Goal: Check status: Check status

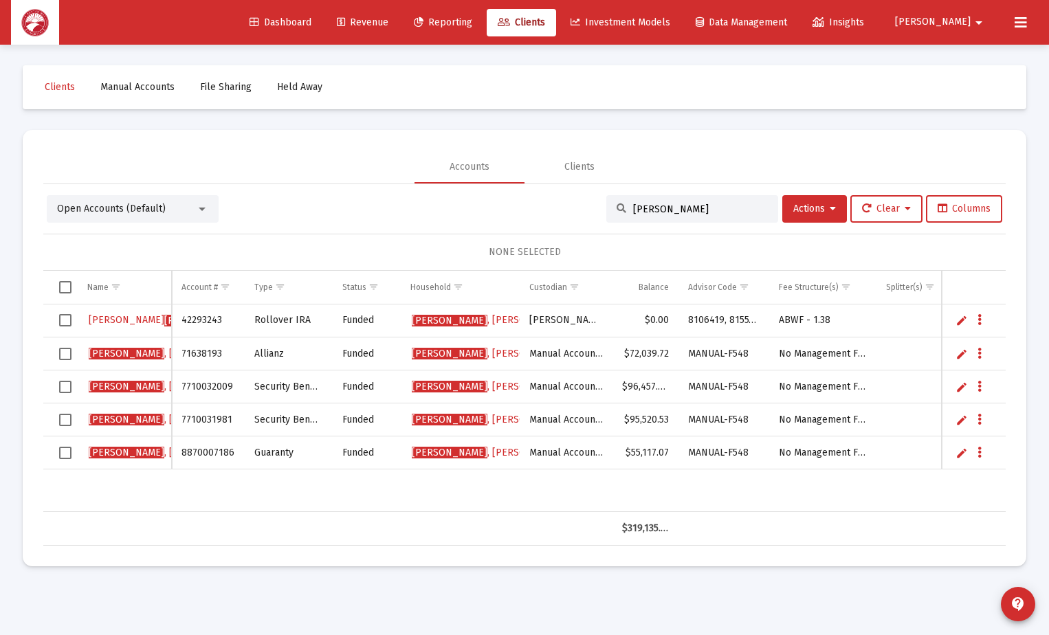
drag, startPoint x: 682, startPoint y: 210, endPoint x: 623, endPoint y: 206, distance: 58.5
click at [623, 206] on div "[PERSON_NAME]" at bounding box center [692, 208] width 172 height 27
drag, startPoint x: 699, startPoint y: 209, endPoint x: 619, endPoint y: 212, distance: 79.8
click at [619, 212] on div "[PERSON_NAME]" at bounding box center [692, 208] width 172 height 27
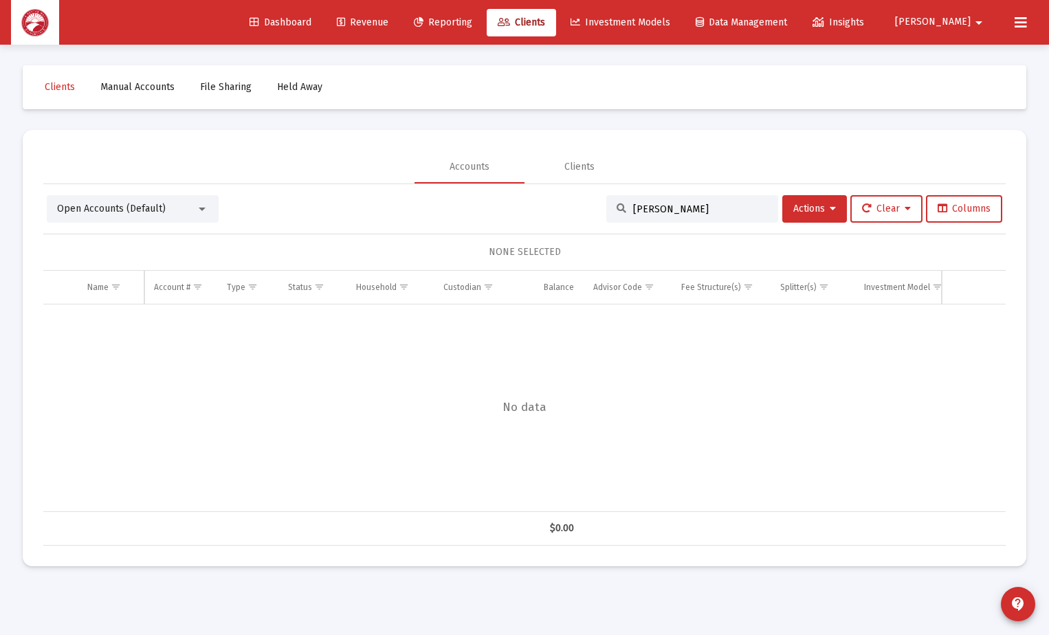
click at [689, 206] on input "[PERSON_NAME]" at bounding box center [700, 209] width 135 height 12
type input "e"
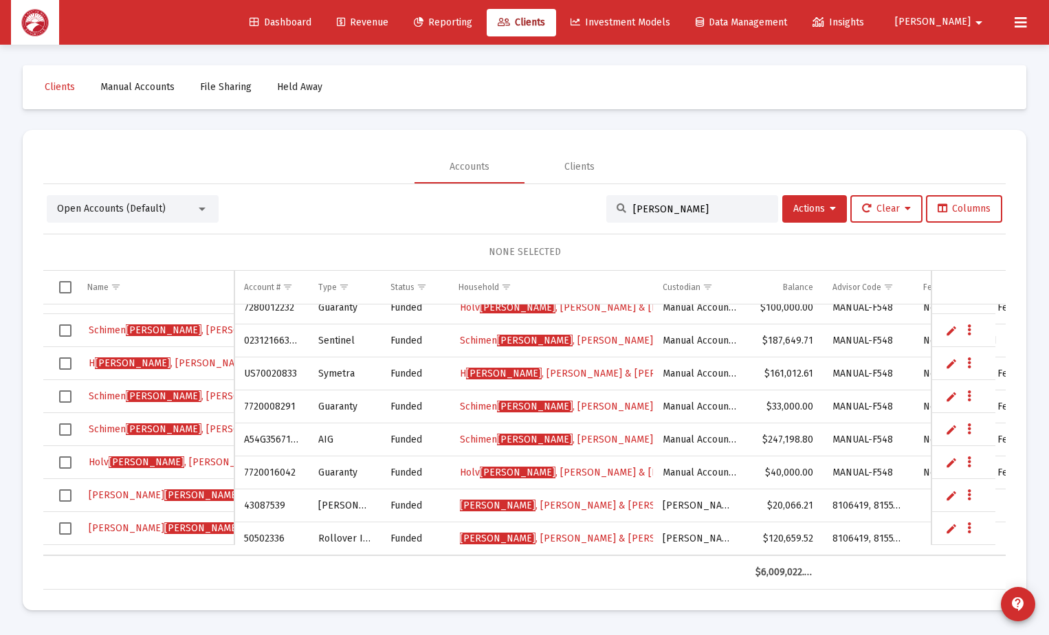
type input "[PERSON_NAME]"
click at [531, 500] on span "[PERSON_NAME] & [PERSON_NAME]" at bounding box center [582, 506] width 244 height 12
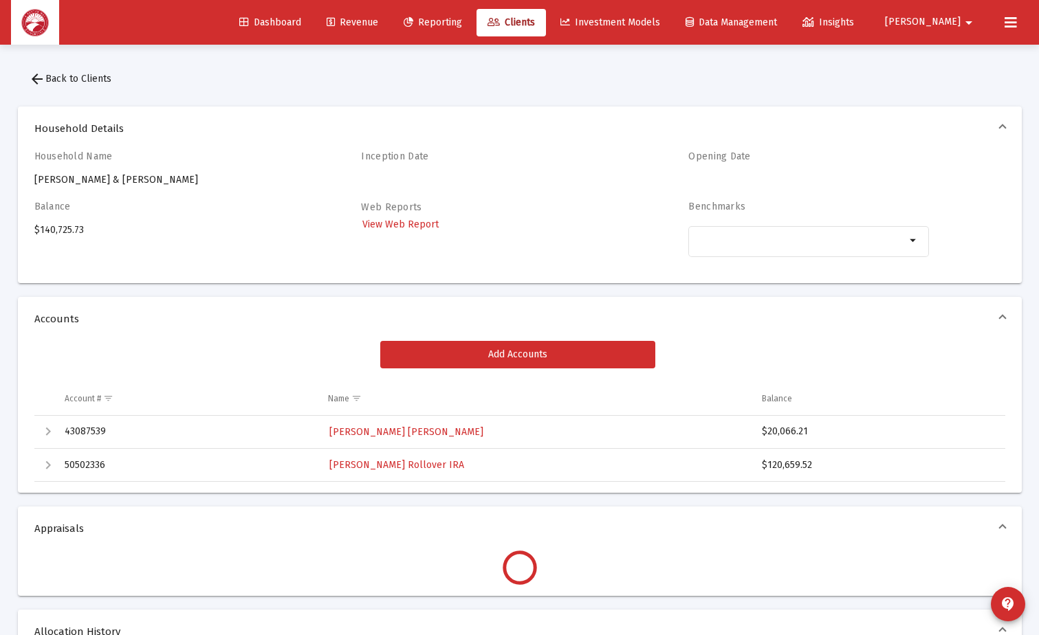
drag, startPoint x: 814, startPoint y: 432, endPoint x: 768, endPoint y: 435, distance: 45.5
click at [768, 435] on div "$20,066.21" at bounding box center [877, 432] width 231 height 14
copy div "20,066.21"
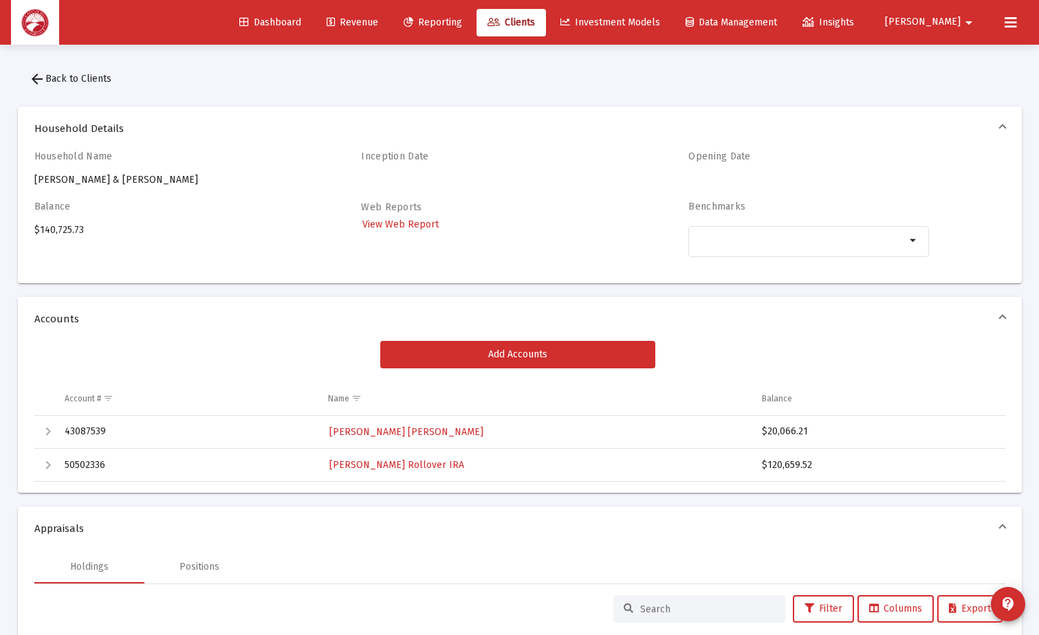
drag, startPoint x: 814, startPoint y: 465, endPoint x: 772, endPoint y: 471, distance: 42.5
click at [772, 471] on div "$120,659.52" at bounding box center [877, 465] width 231 height 14
drag, startPoint x: 772, startPoint y: 471, endPoint x: 829, endPoint y: 465, distance: 57.5
click at [835, 461] on div "$120,659.52" at bounding box center [877, 465] width 231 height 14
drag, startPoint x: 814, startPoint y: 465, endPoint x: 767, endPoint y: 469, distance: 46.9
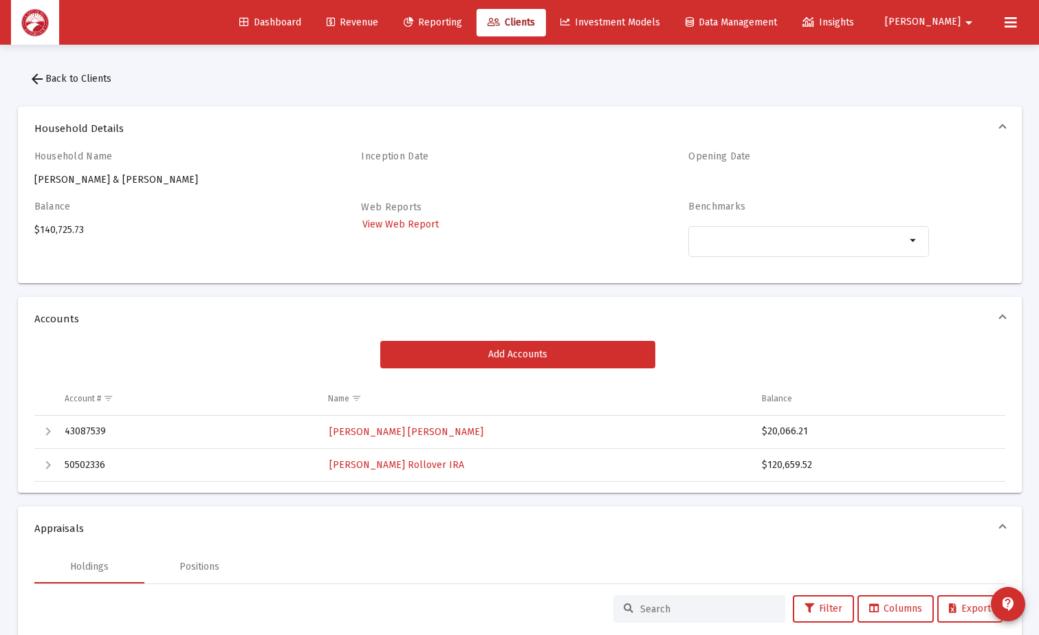
click at [767, 469] on div "$120,659.52" at bounding box center [877, 465] width 231 height 14
copy div "120,659.52"
click at [375, 434] on span "[PERSON_NAME] [PERSON_NAME]" at bounding box center [406, 432] width 154 height 12
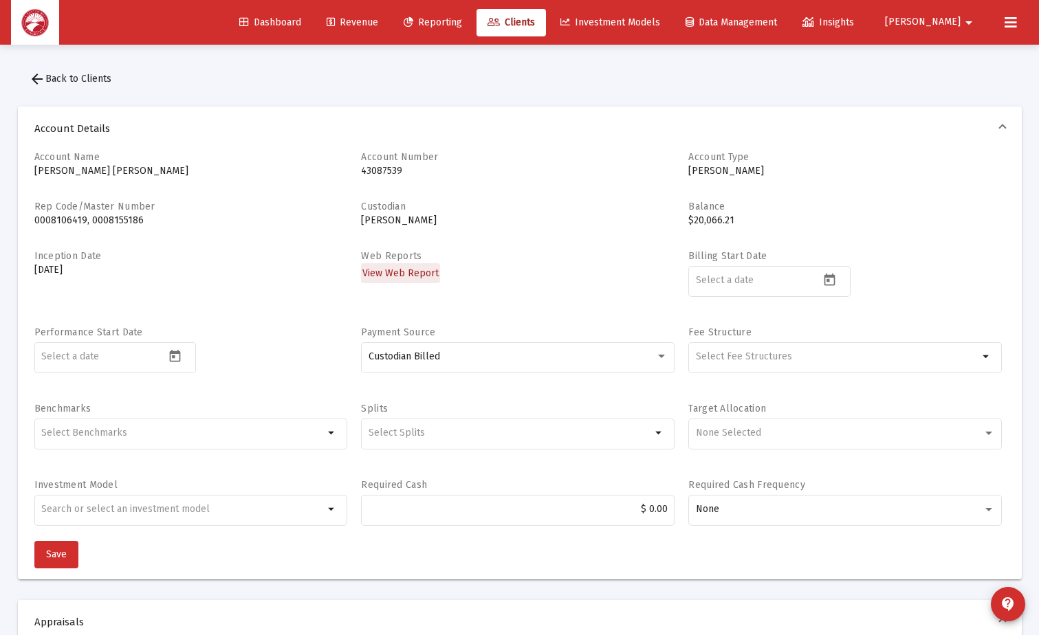
click at [410, 276] on span "View Web Report" at bounding box center [400, 273] width 76 height 12
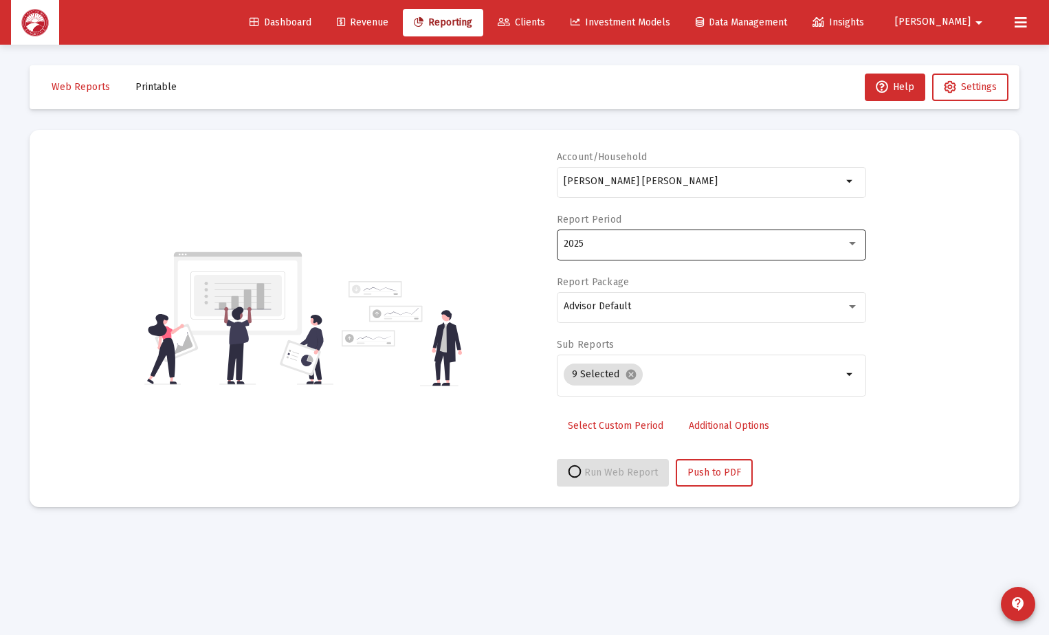
select select "View all"
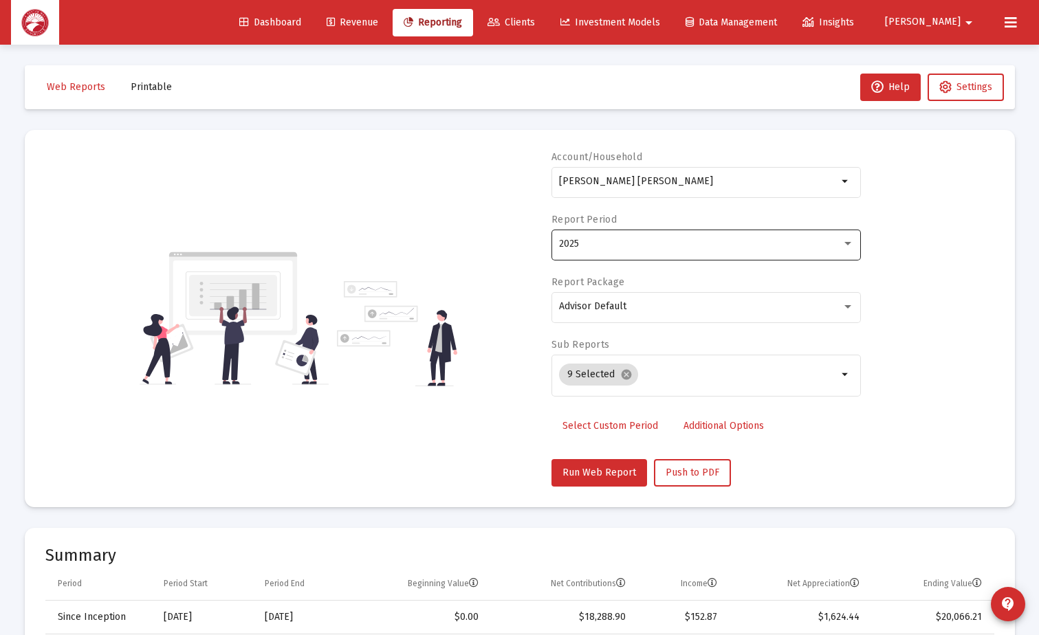
click at [766, 239] on div "2025" at bounding box center [700, 243] width 282 height 11
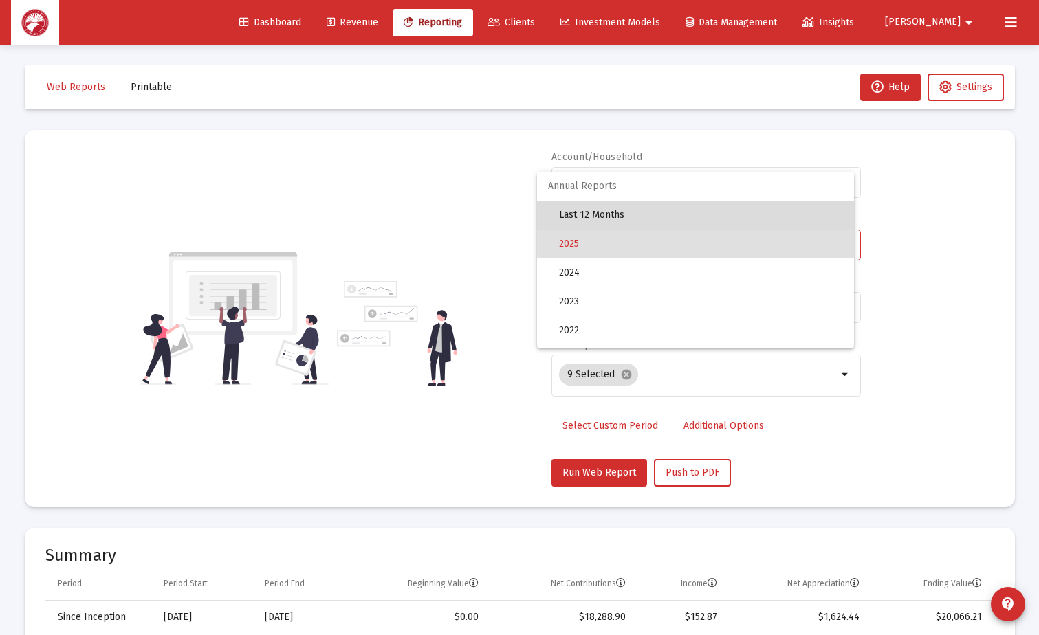
click at [745, 229] on span "Last 12 Months" at bounding box center [701, 215] width 284 height 29
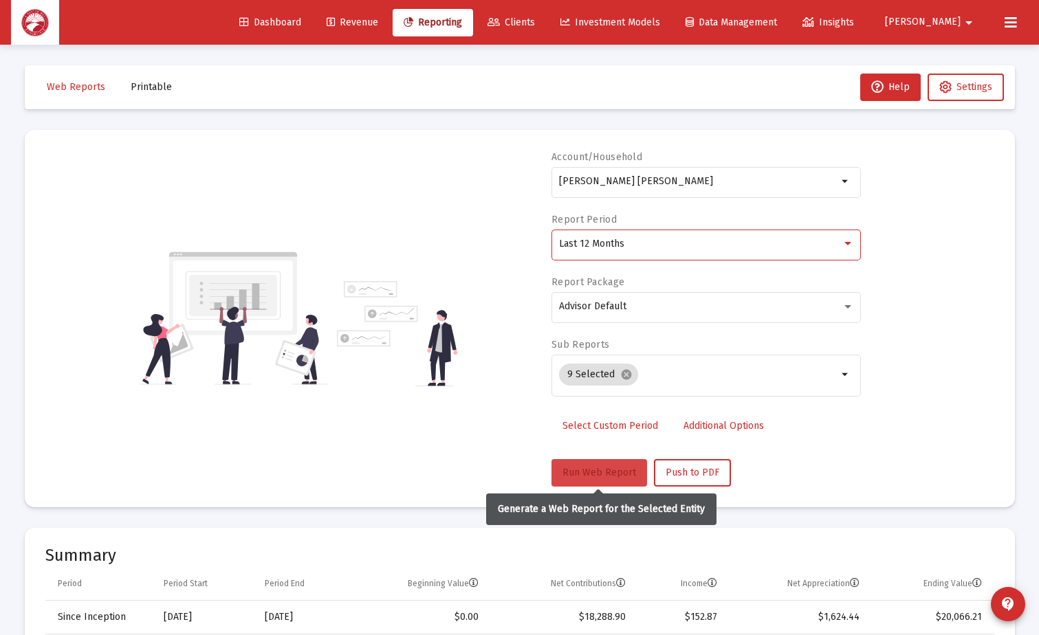
click at [598, 475] on span "Run Web Report" at bounding box center [599, 473] width 74 height 12
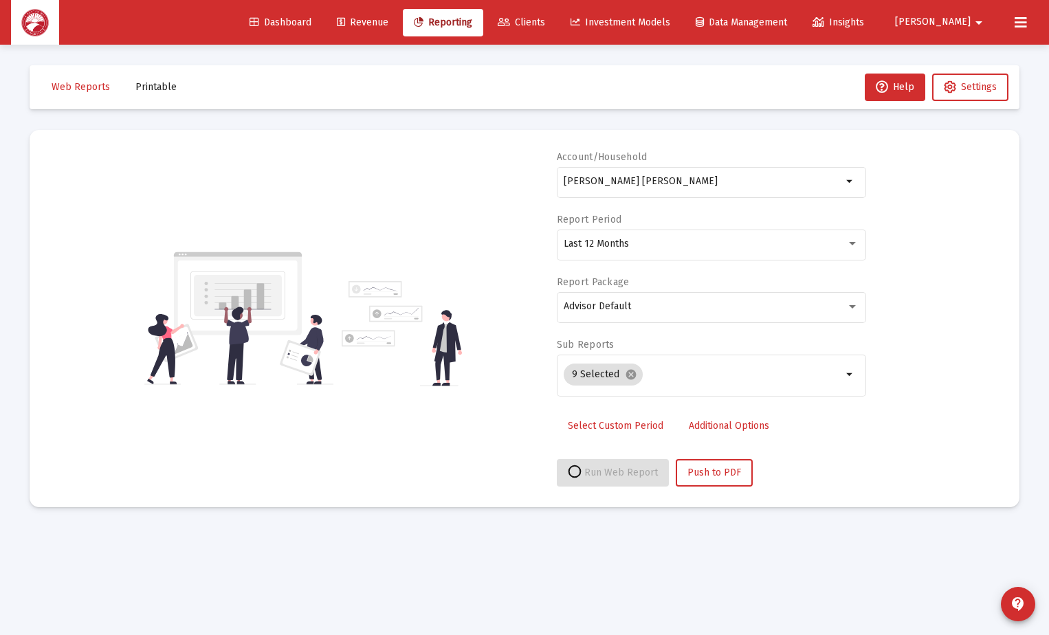
select select "View all"
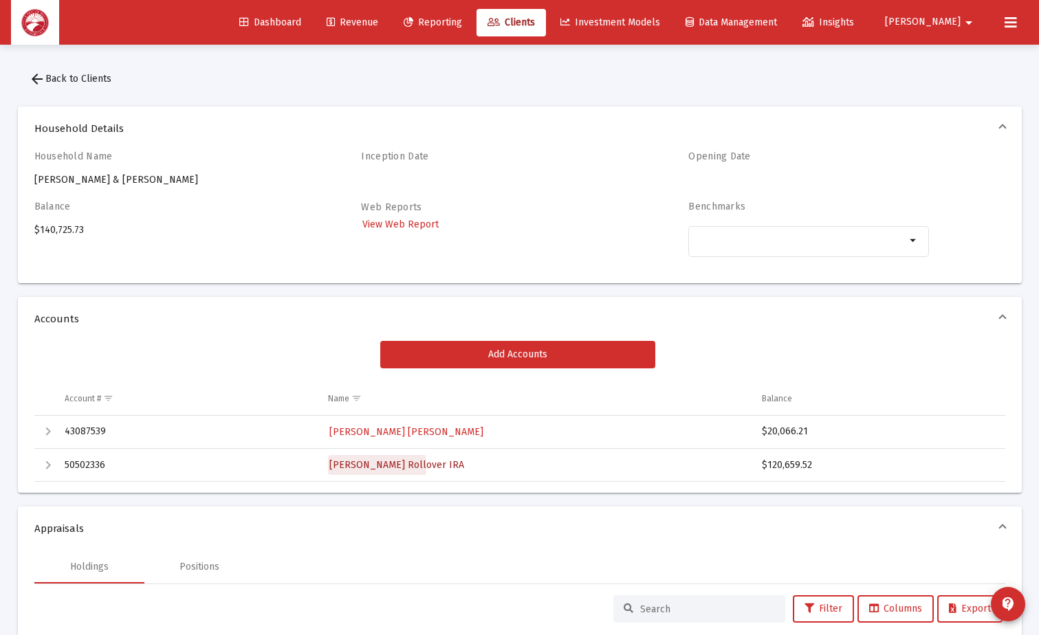
click at [351, 465] on span "[PERSON_NAME] Rollover IRA" at bounding box center [396, 465] width 135 height 12
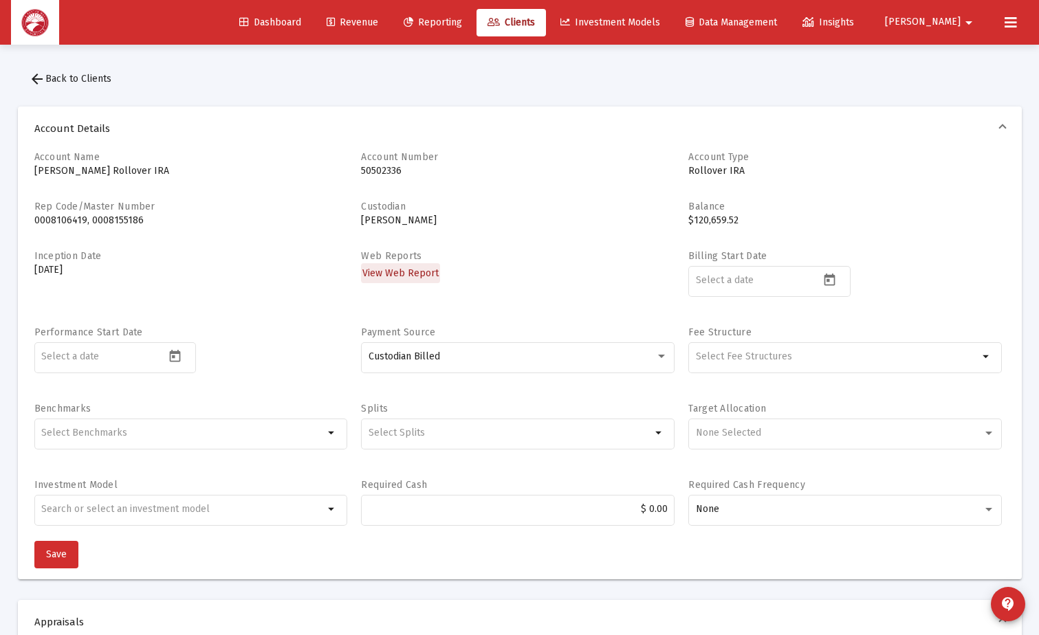
click at [403, 270] on span "View Web Report" at bounding box center [400, 273] width 76 height 12
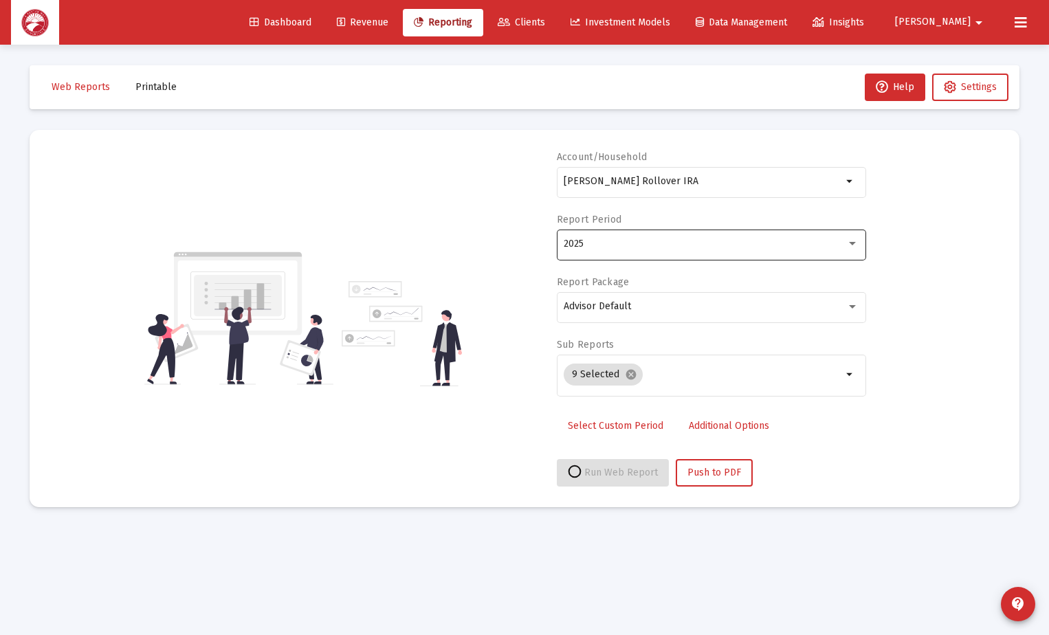
select select "View all"
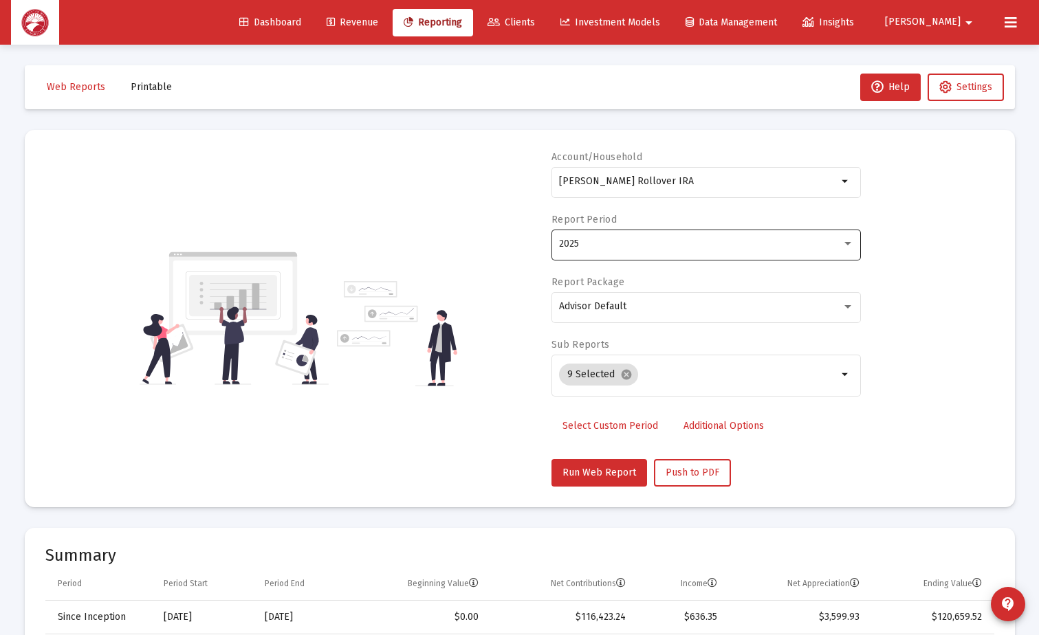
click at [744, 233] on div "2025" at bounding box center [706, 244] width 295 height 34
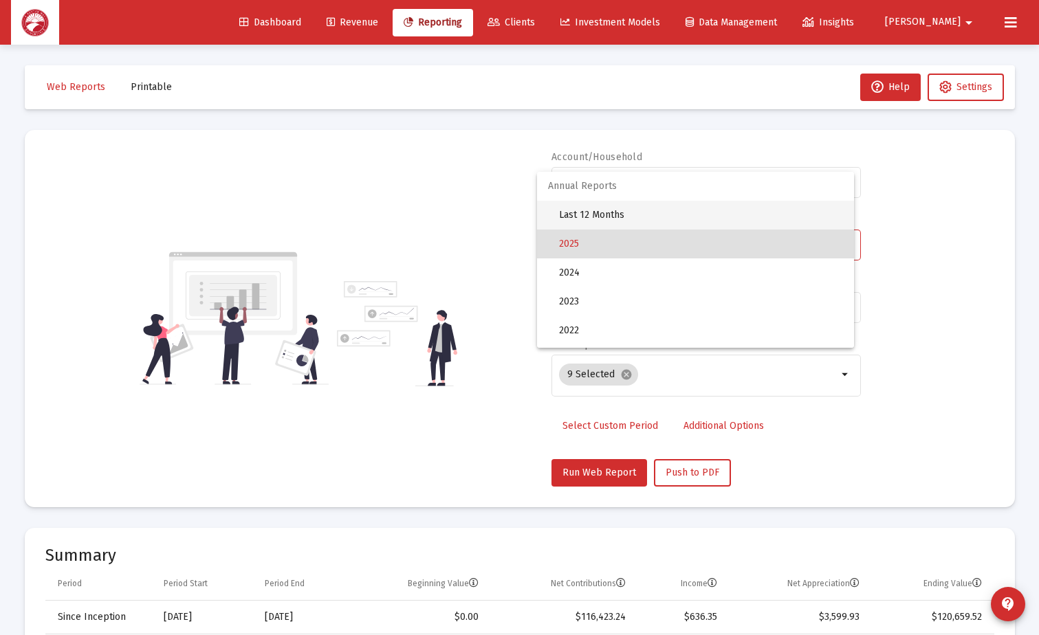
click at [704, 224] on span "Last 12 Months" at bounding box center [701, 215] width 284 height 29
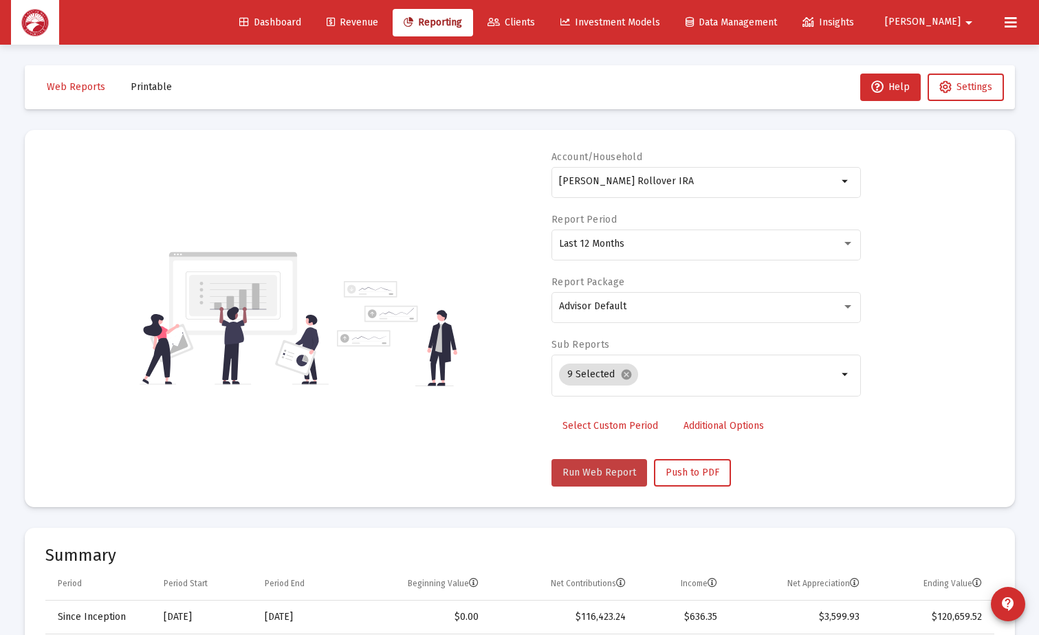
click at [607, 472] on span "Run Web Report" at bounding box center [599, 473] width 74 height 12
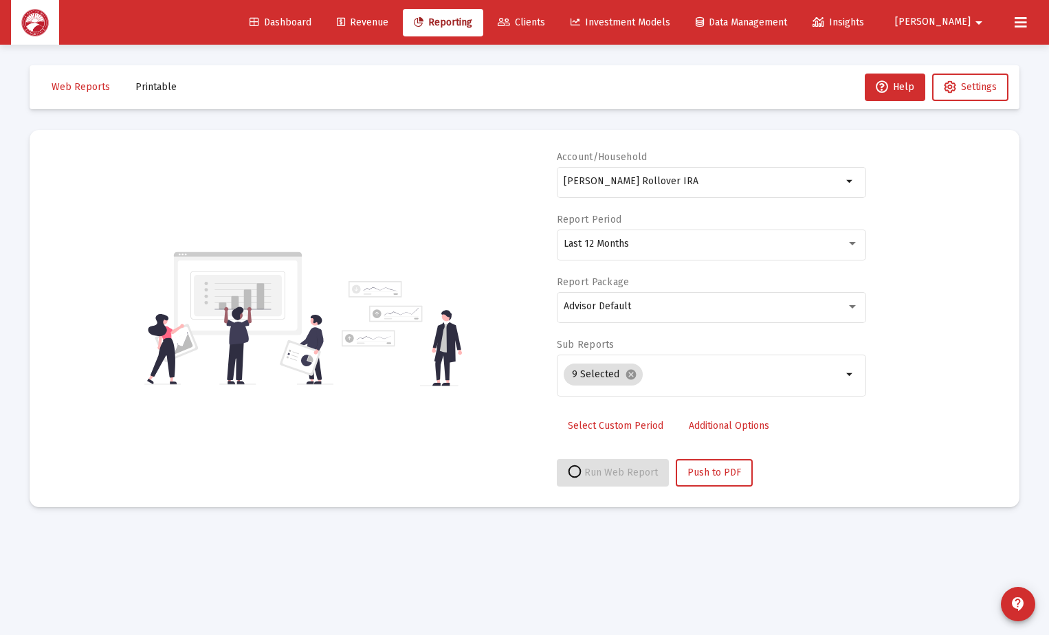
select select "View all"
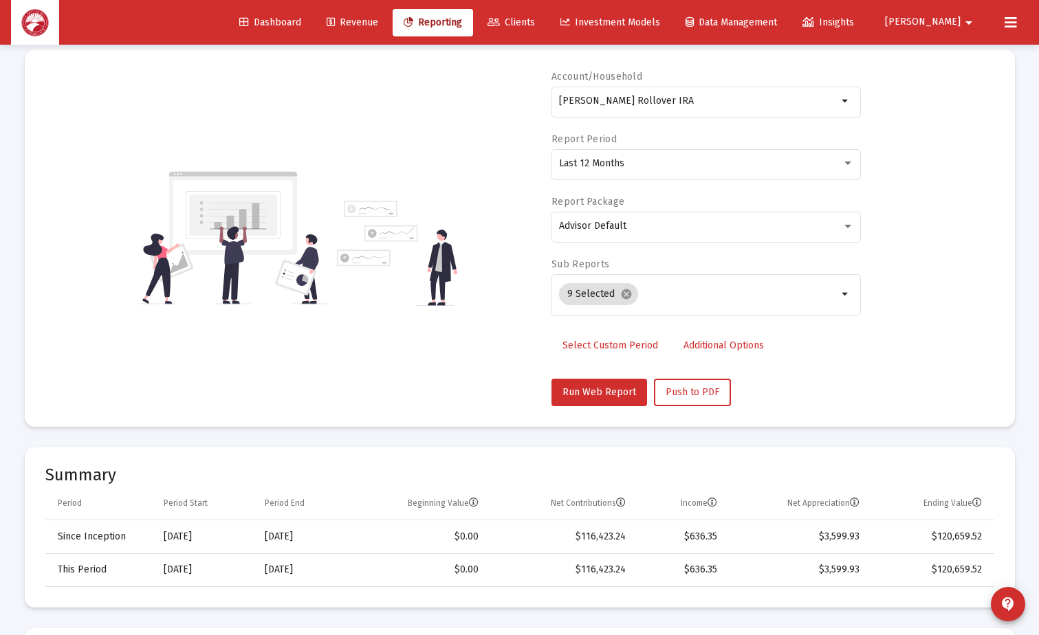
scroll to position [275, 0]
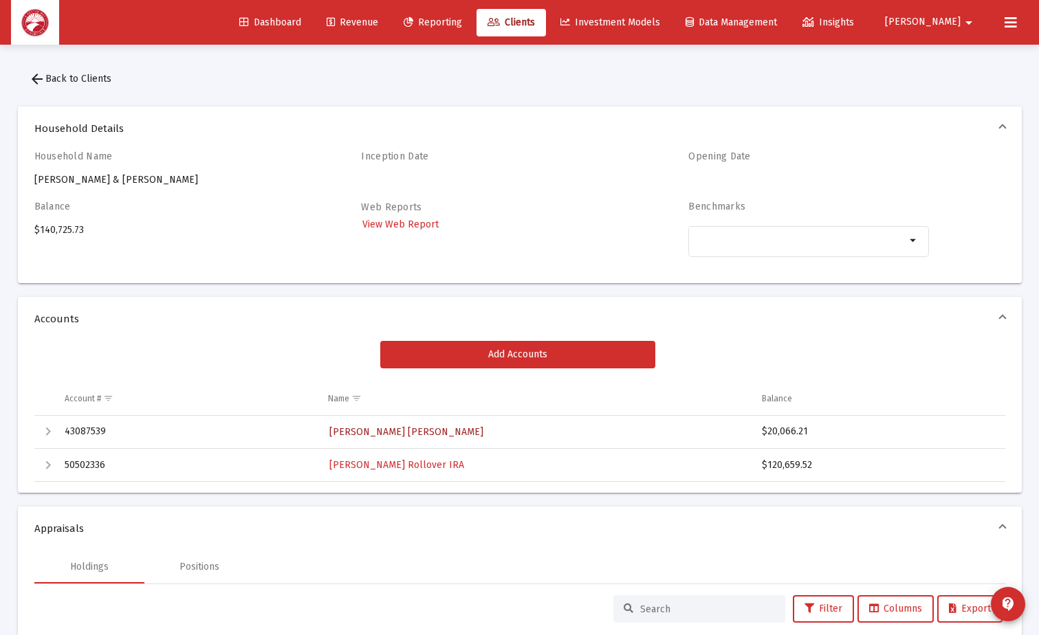
click at [377, 423] on link "[PERSON_NAME] [PERSON_NAME]" at bounding box center [406, 432] width 157 height 20
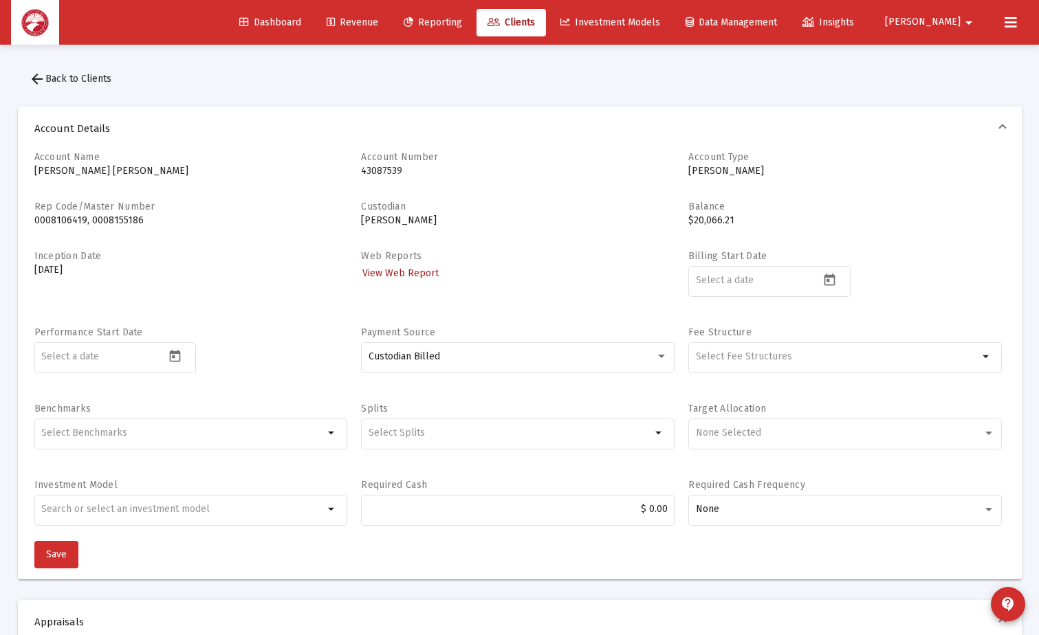
click at [429, 276] on span "View Web Report" at bounding box center [400, 273] width 76 height 12
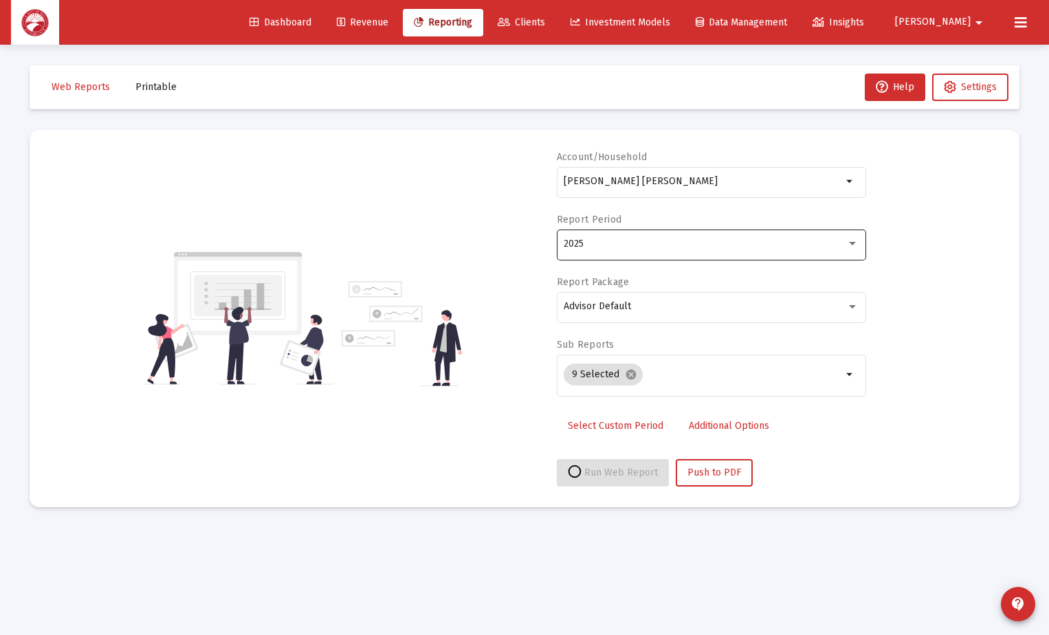
select select "View all"
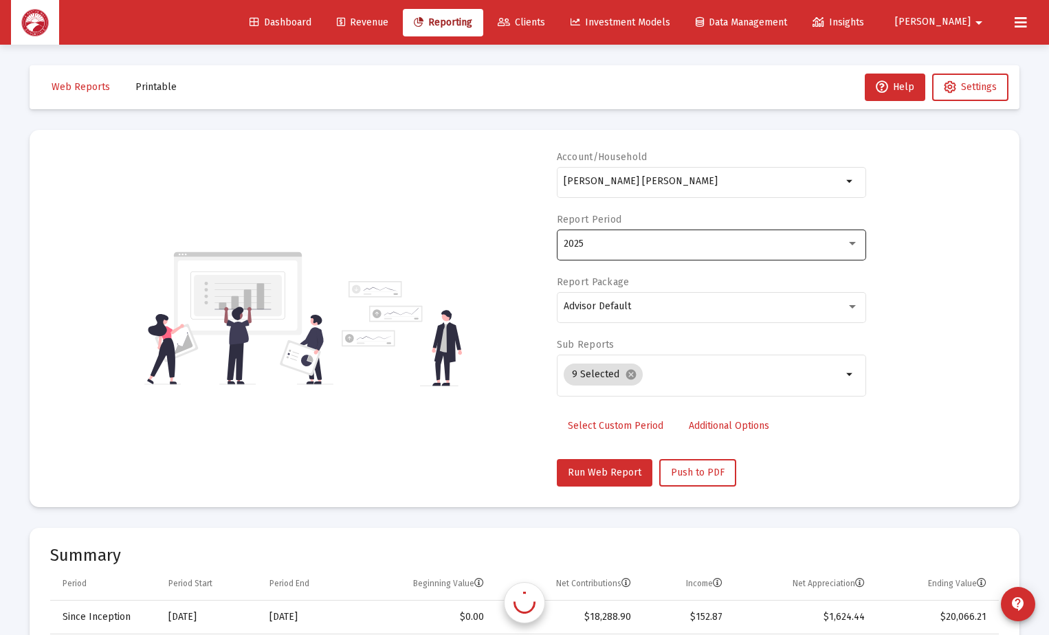
click at [652, 236] on div "2025" at bounding box center [711, 244] width 295 height 34
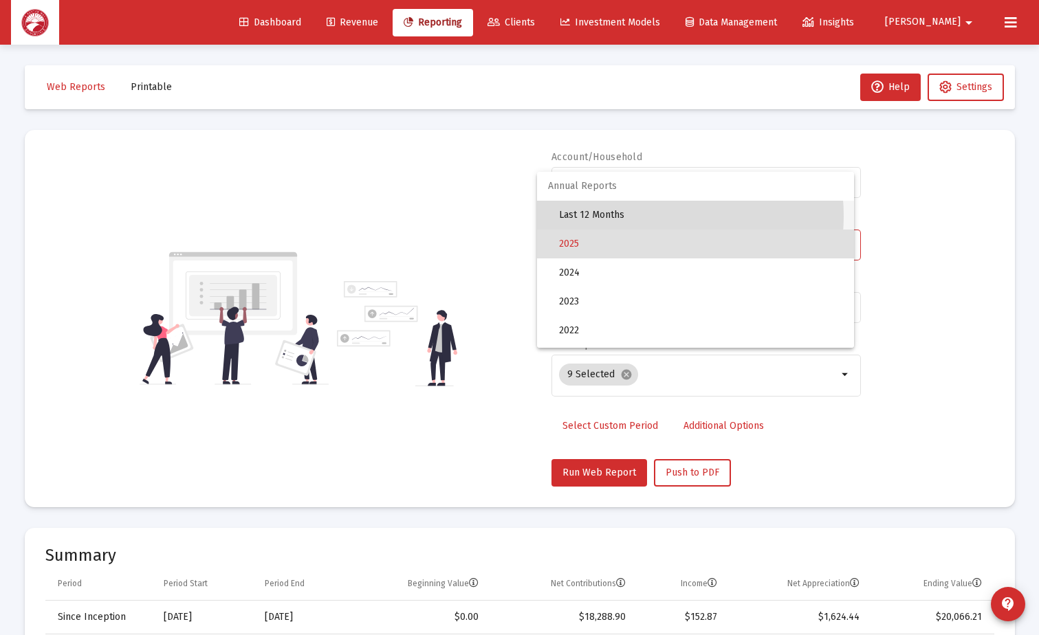
click at [643, 216] on span "Last 12 Months" at bounding box center [701, 215] width 284 height 29
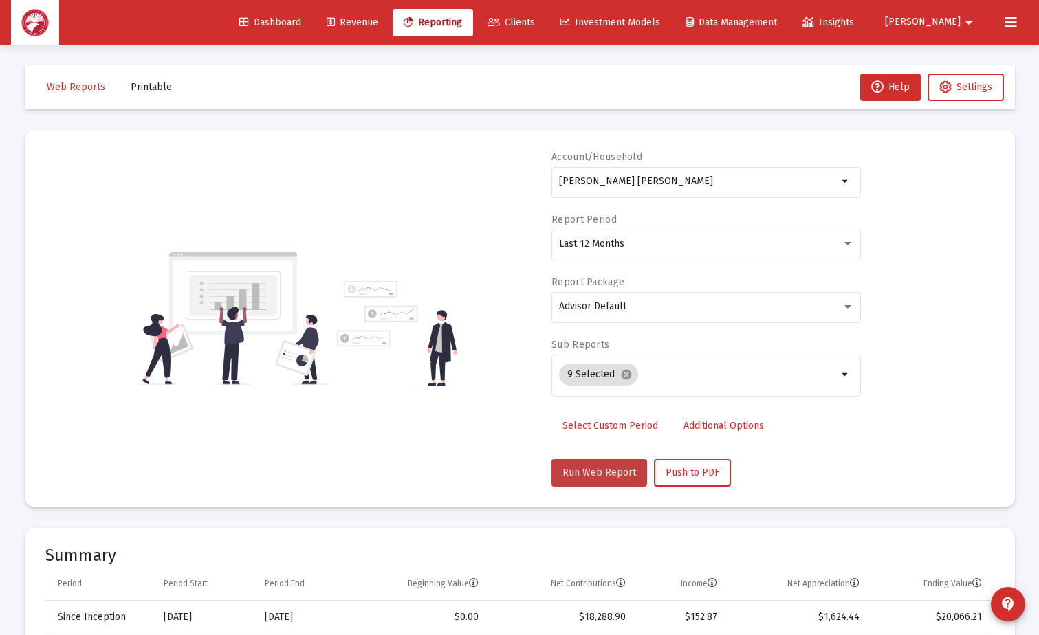
drag, startPoint x: 608, startPoint y: 474, endPoint x: 599, endPoint y: 462, distance: 14.3
click at [608, 469] on span "Run Web Report" at bounding box center [599, 473] width 74 height 12
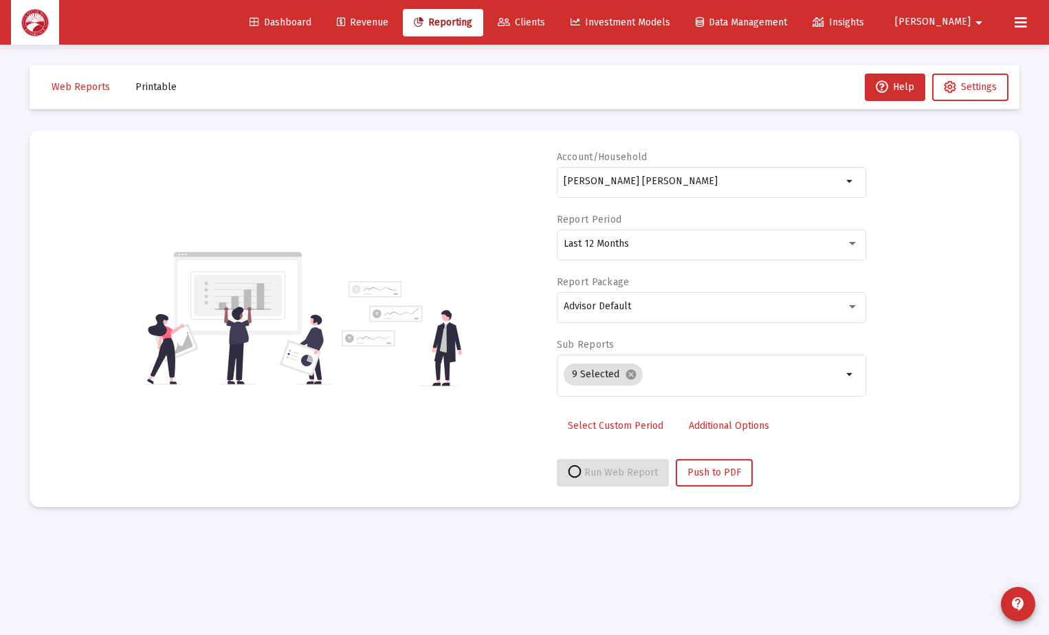
select select "View all"
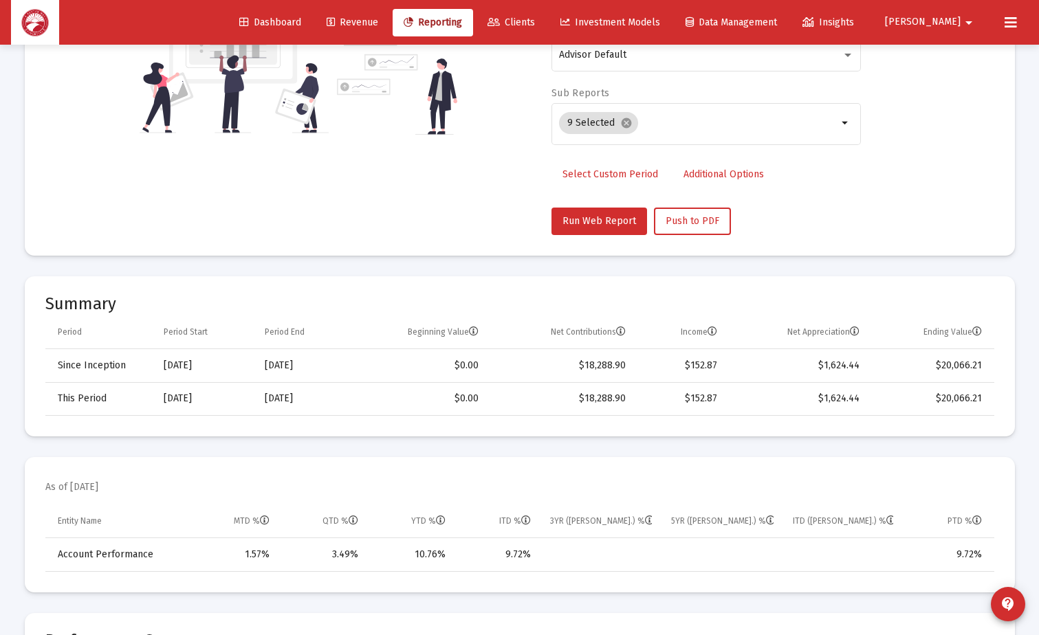
scroll to position [275, 0]
